Goal: Transaction & Acquisition: Purchase product/service

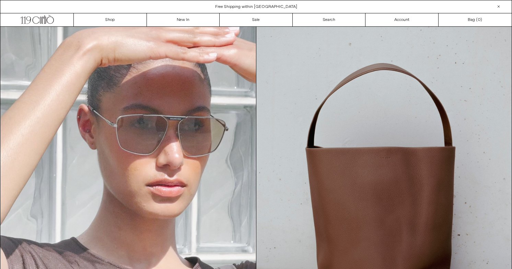
click at [119, 20] on div "Close dialog JOIN OUR MAILING LIST Subscribe to receive 10% off your first purc…" at bounding box center [256, 134] width 512 height 269
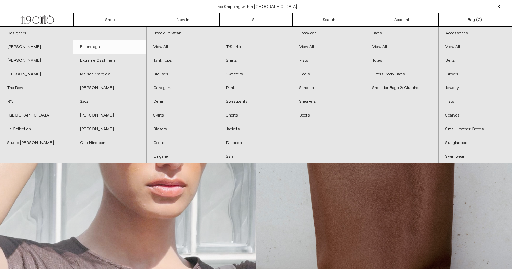
click at [126, 51] on link "Balenciaga" at bounding box center [109, 47] width 73 height 14
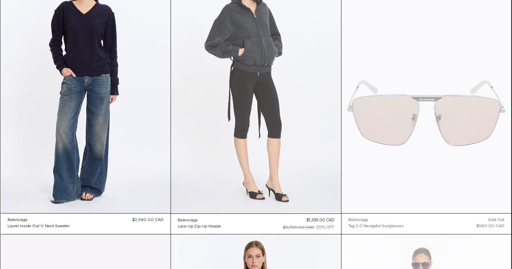
scroll to position [91, 0]
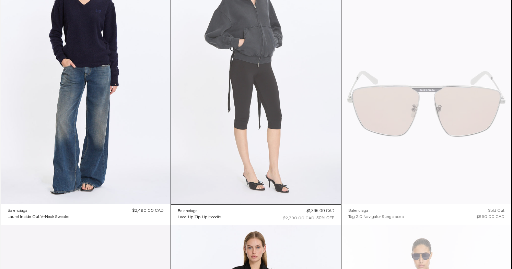
click at [295, 154] on at bounding box center [256, 76] width 170 height 255
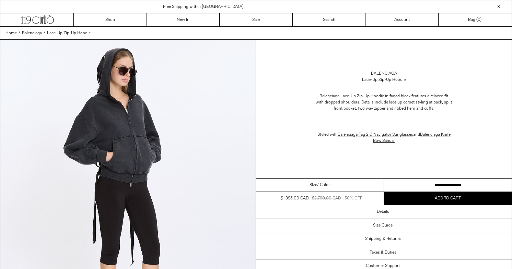
click at [397, 198] on button "Add to cart" at bounding box center [448, 198] width 128 height 13
